Goal: Check status

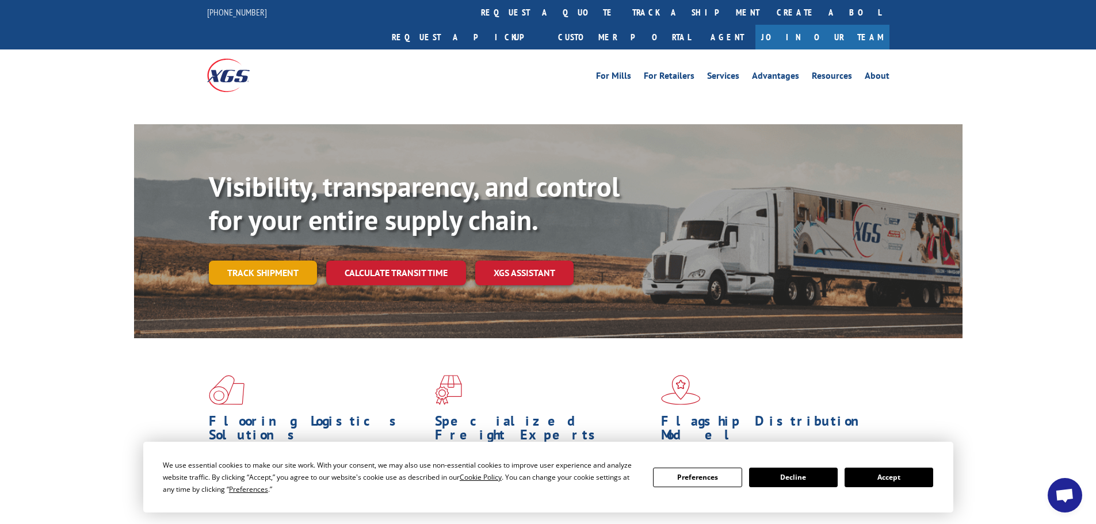
click at [281, 251] on div "Visibility, transparency, and control for your entire supply chain. Track shipm…" at bounding box center [586, 250] width 754 height 161
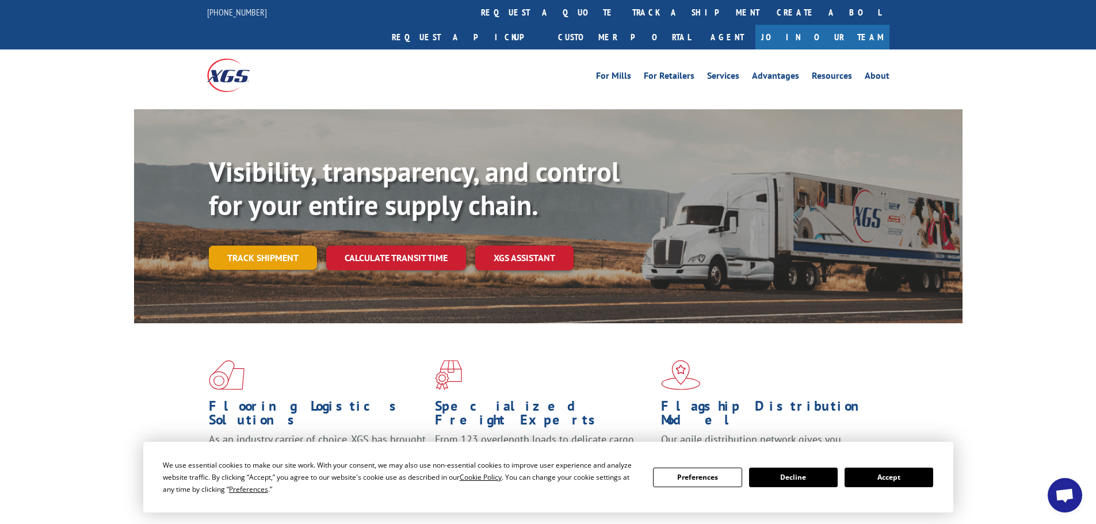
click at [268, 246] on link "Track shipment" at bounding box center [263, 258] width 108 height 24
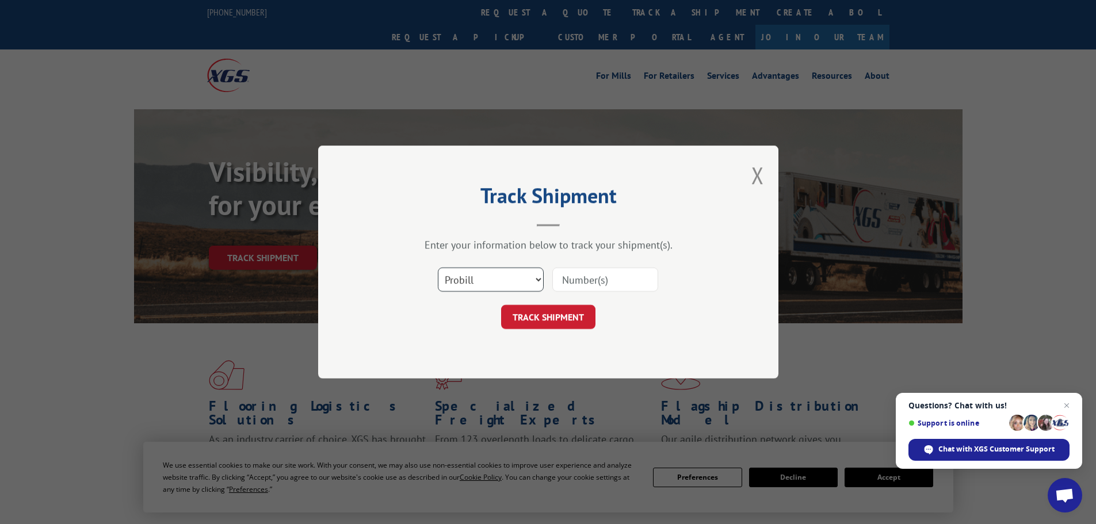
click at [498, 274] on select "Select category... Probill BOL PO" at bounding box center [491, 280] width 106 height 24
select select "bol"
click at [438, 268] on select "Select category... Probill BOL PO" at bounding box center [491, 280] width 106 height 24
click at [575, 281] on input at bounding box center [606, 280] width 106 height 24
paste input "6010651"
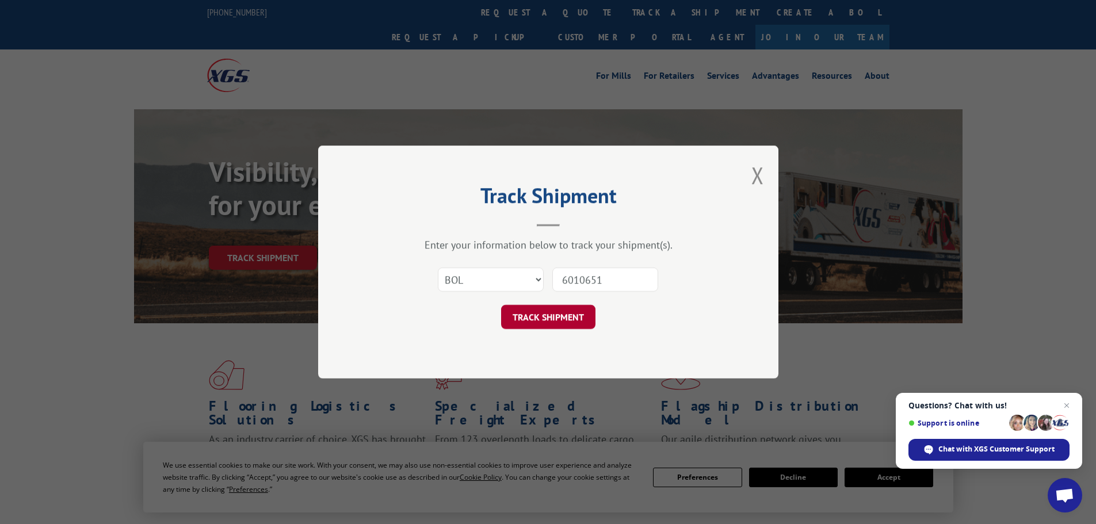
type input "6010651"
click at [545, 317] on button "TRACK SHIPMENT" at bounding box center [548, 317] width 94 height 24
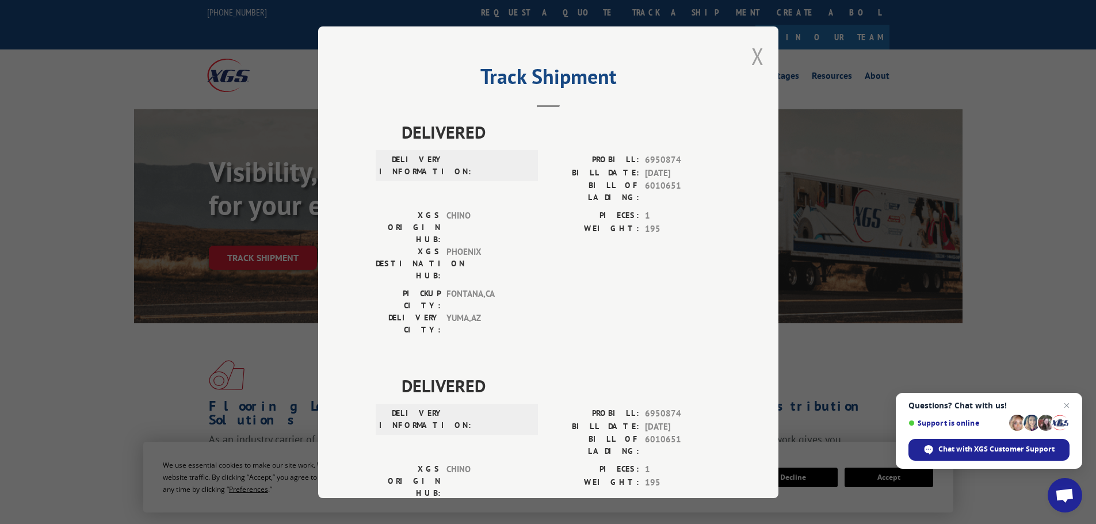
click at [757, 59] on button "Close modal" at bounding box center [758, 56] width 13 height 31
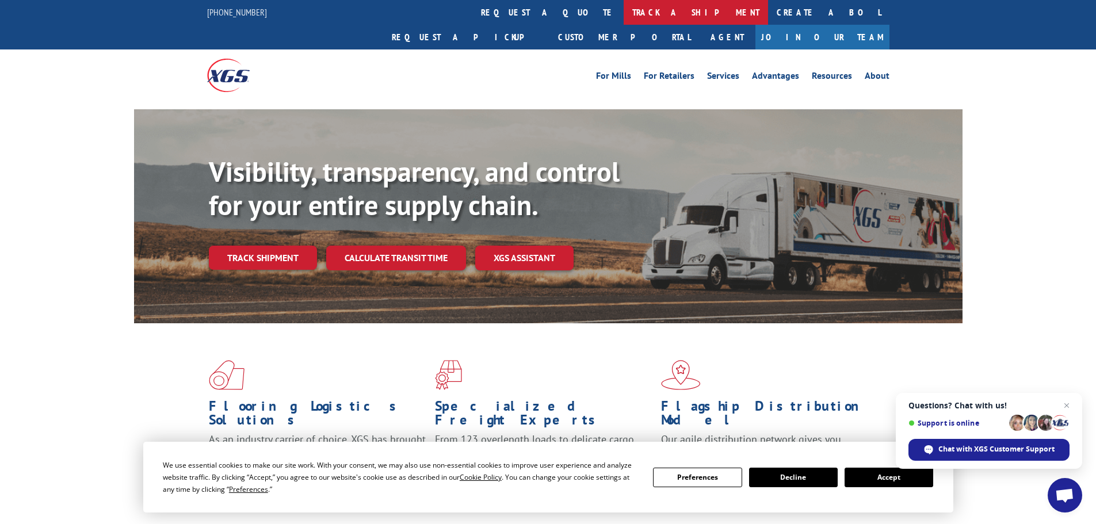
click at [624, 9] on link "track a shipment" at bounding box center [696, 12] width 144 height 25
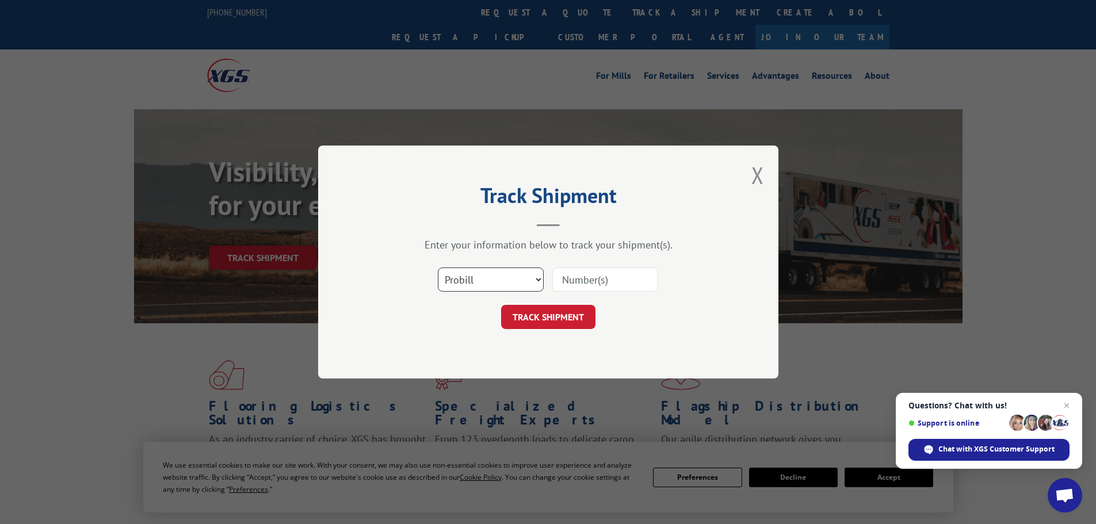
click at [517, 280] on select "Select category... Probill BOL PO" at bounding box center [491, 280] width 106 height 24
select select "bol"
click at [438, 268] on select "Select category... Probill BOL PO" at bounding box center [491, 280] width 106 height 24
click at [601, 275] on input at bounding box center [606, 280] width 106 height 24
paste input "6010651"
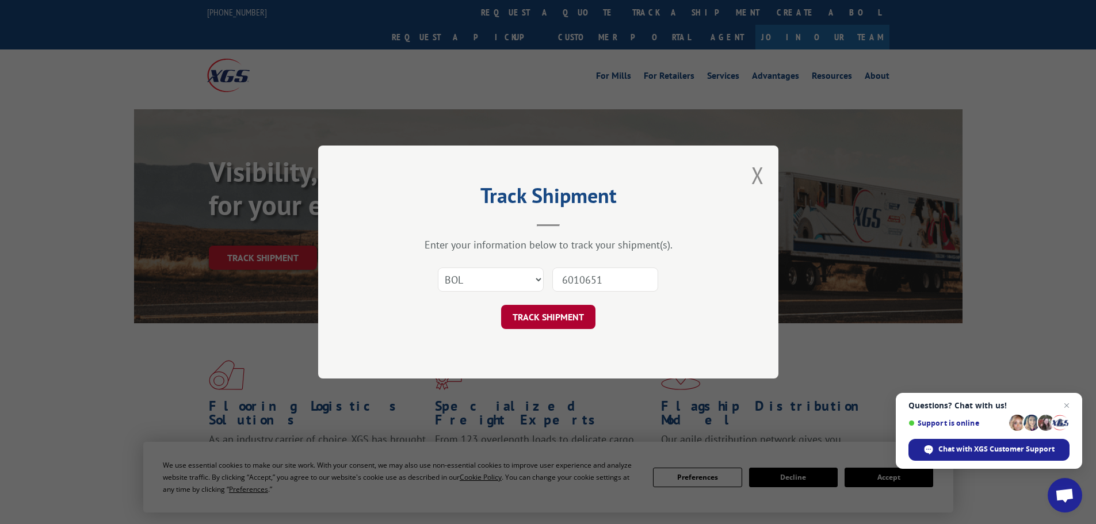
type input "6010651"
click at [536, 323] on button "TRACK SHIPMENT" at bounding box center [548, 317] width 94 height 24
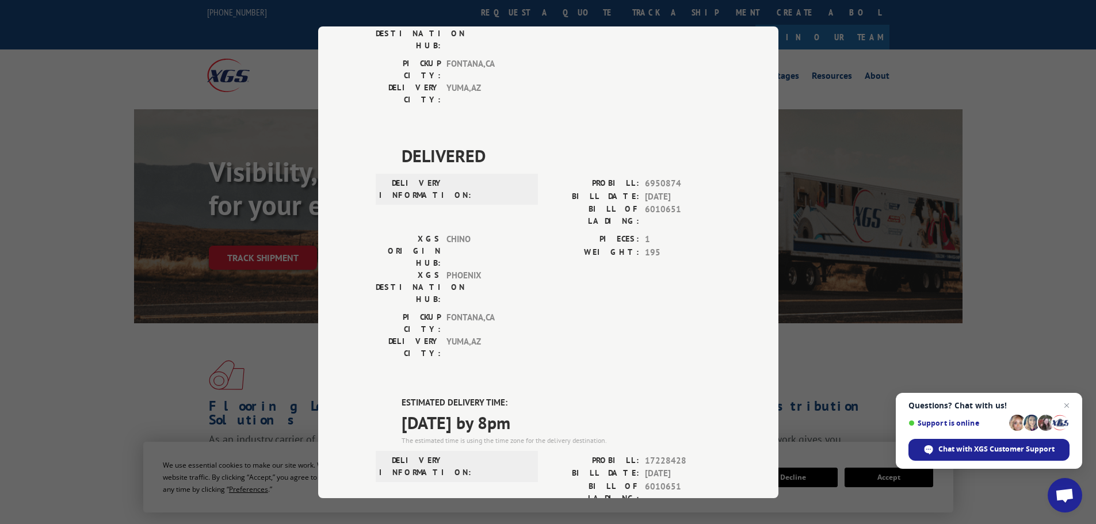
scroll to position [416, 0]
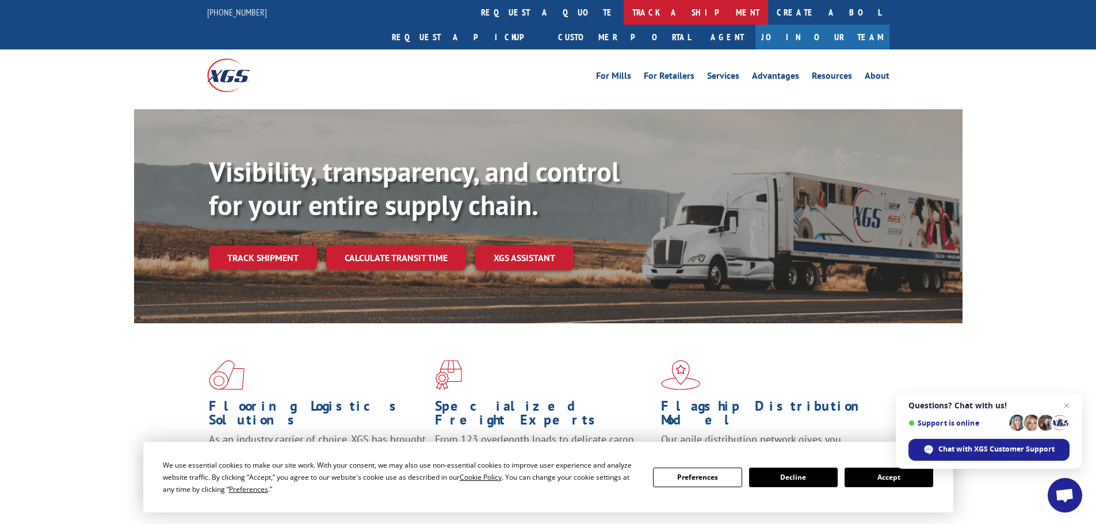
click at [624, 13] on link "track a shipment" at bounding box center [696, 12] width 144 height 25
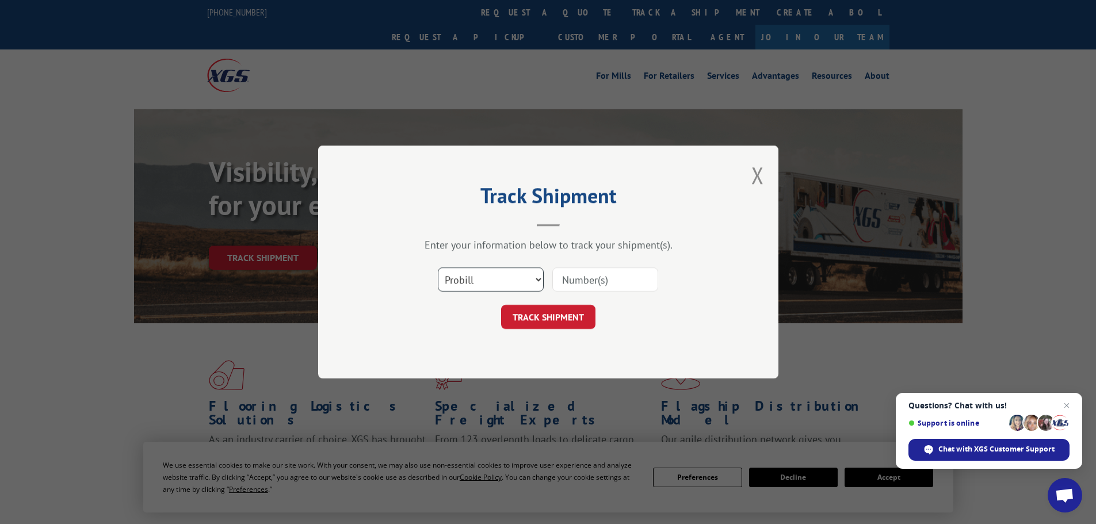
click at [493, 280] on select "Select category... Probill BOL PO" at bounding box center [491, 280] width 106 height 24
select select "bol"
click at [438, 268] on select "Select category... Probill BOL PO" at bounding box center [491, 280] width 106 height 24
click at [602, 276] on input at bounding box center [606, 280] width 106 height 24
paste input "6010686"
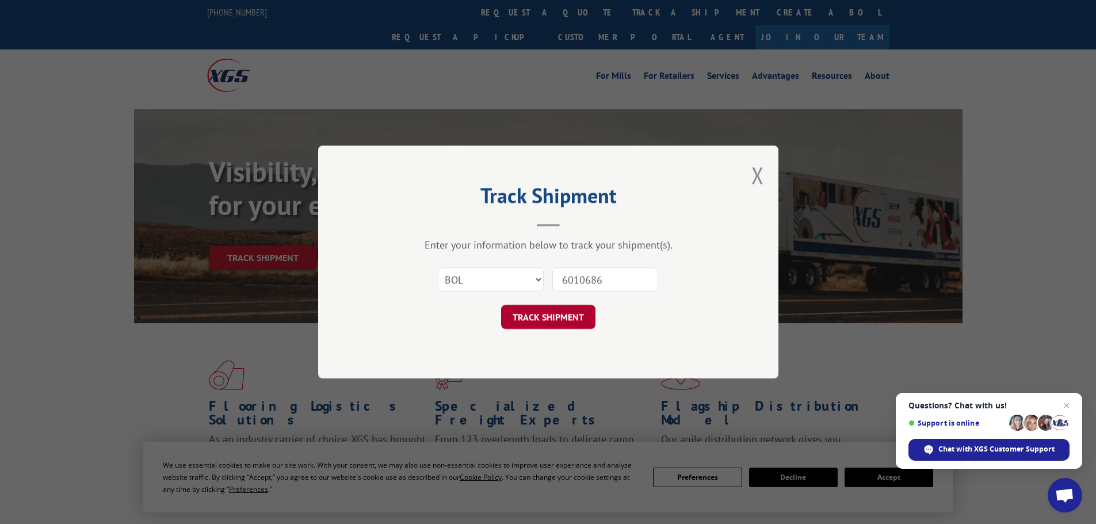
type input "6010686"
click at [535, 329] on button "TRACK SHIPMENT" at bounding box center [548, 317] width 94 height 24
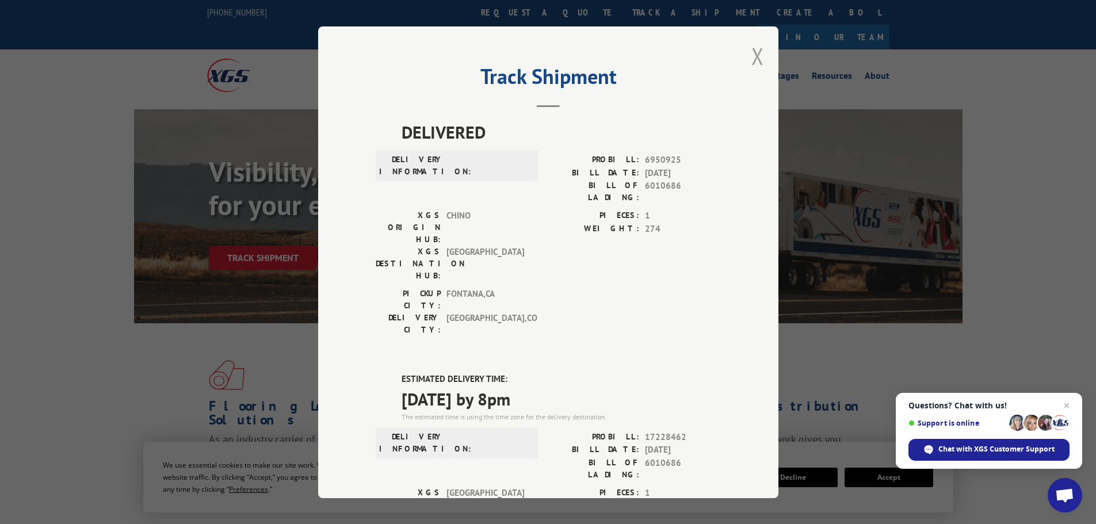
click at [755, 59] on button "Close modal" at bounding box center [758, 56] width 13 height 31
